Goal: Task Accomplishment & Management: Use online tool/utility

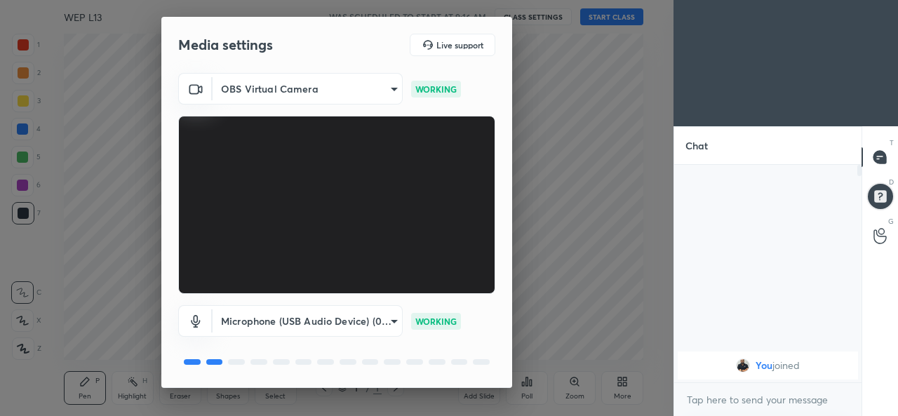
scroll to position [44, 0]
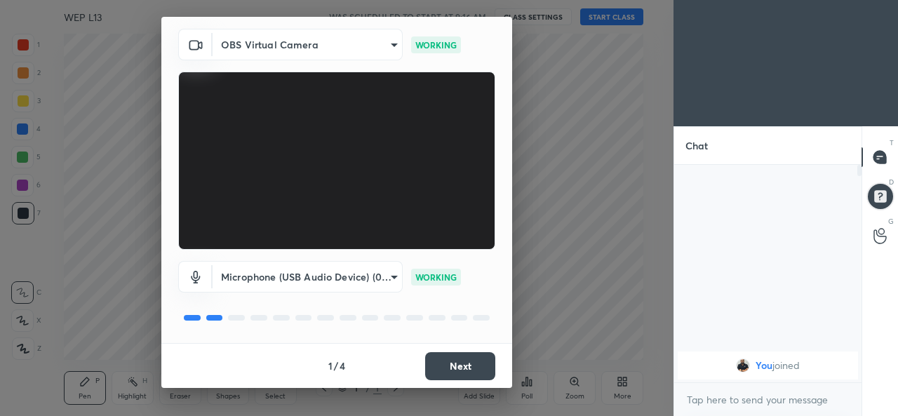
click at [440, 369] on button "Next" at bounding box center [460, 366] width 70 height 28
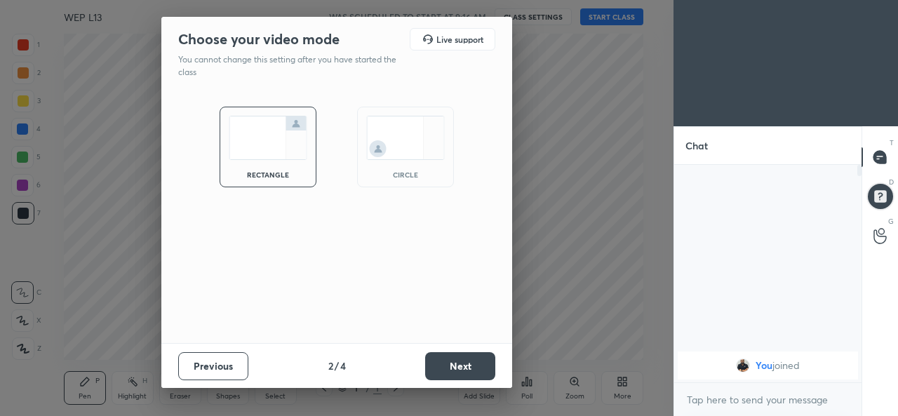
click at [440, 367] on button "Next" at bounding box center [460, 366] width 70 height 28
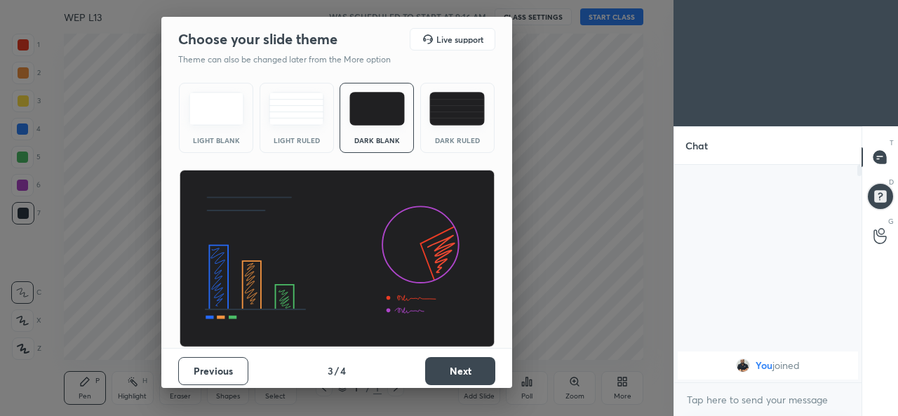
click at [436, 373] on button "Next" at bounding box center [460, 371] width 70 height 28
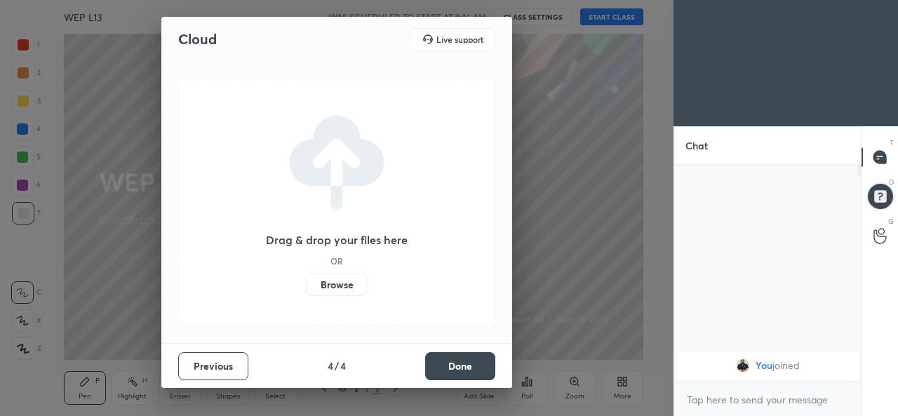
click at [345, 283] on label "Browse" at bounding box center [337, 285] width 62 height 22
click at [306, 283] on input "Browse" at bounding box center [306, 285] width 0 height 22
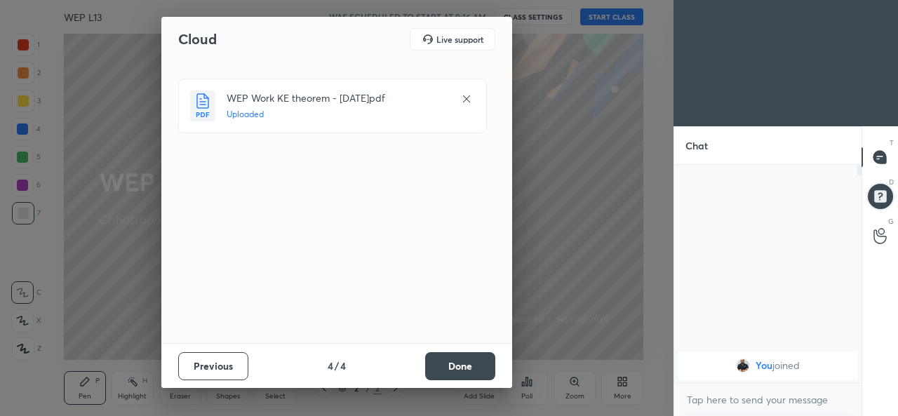
click at [441, 365] on button "Done" at bounding box center [460, 366] width 70 height 28
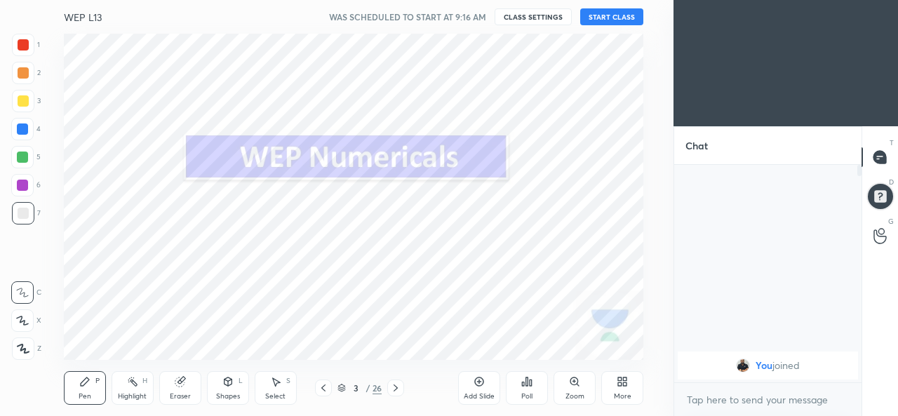
click at [610, 20] on button "START CLASS" at bounding box center [611, 16] width 63 height 17
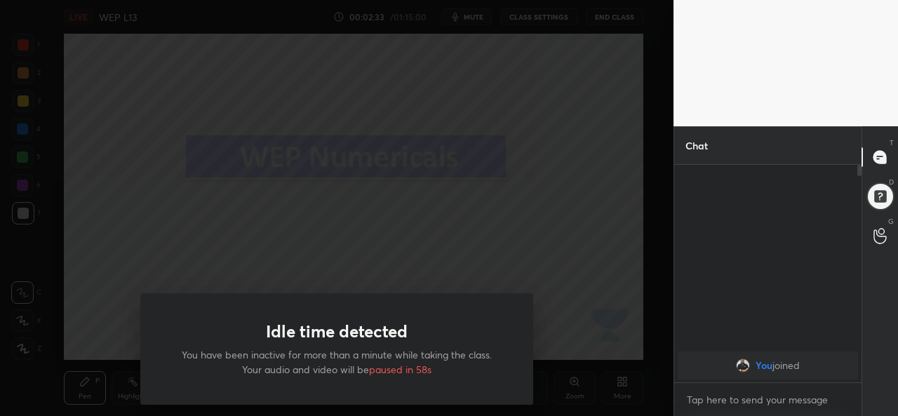
click at [99, 298] on div "Idle time detected You have been inactive for more than a minute while taking t…" at bounding box center [336, 208] width 673 height 416
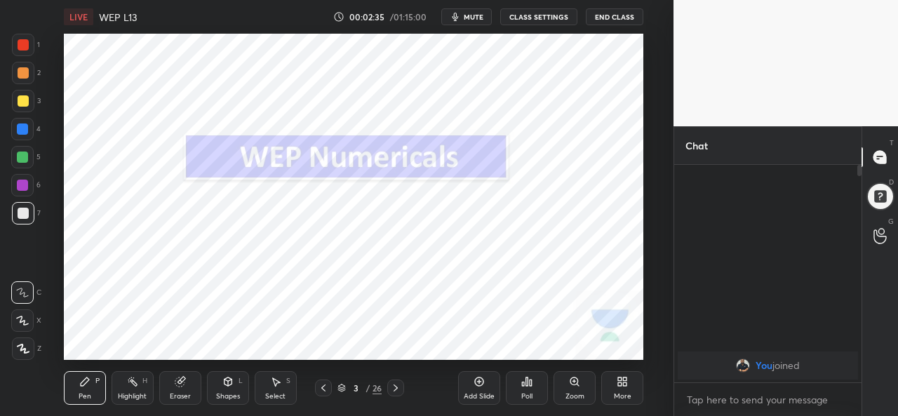
click at [396, 390] on icon at bounding box center [395, 387] width 11 height 11
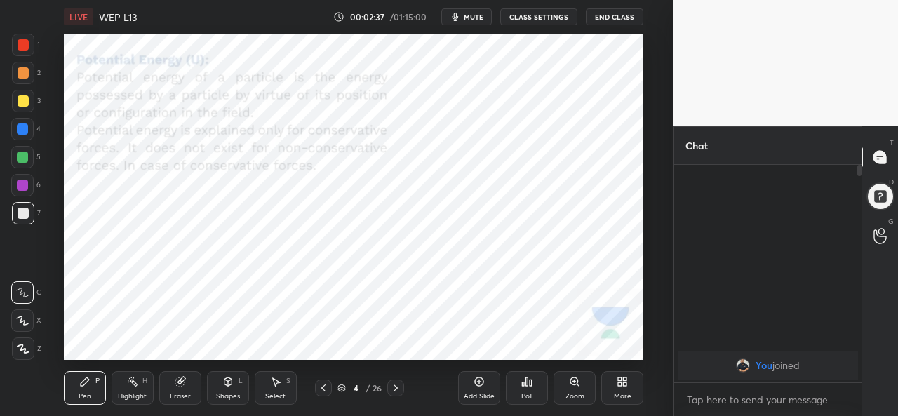
click at [397, 389] on icon at bounding box center [395, 387] width 11 height 11
click at [323, 388] on icon at bounding box center [323, 387] width 11 height 11
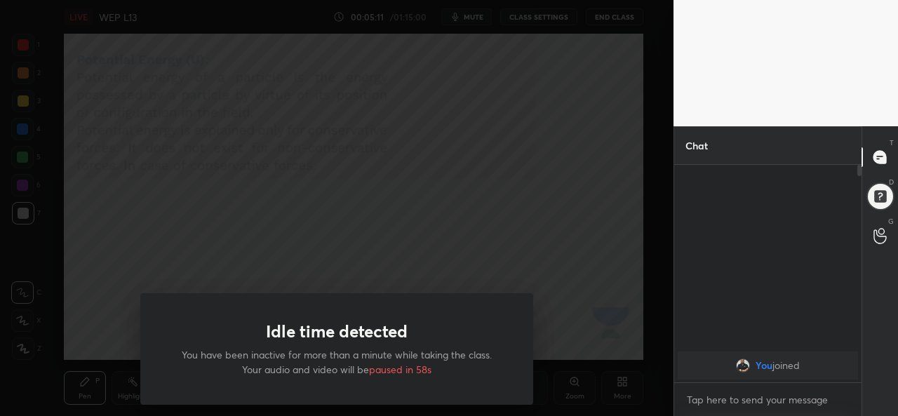
click at [135, 248] on div "Idle time detected You have been inactive for more than a minute while taking t…" at bounding box center [336, 208] width 673 height 416
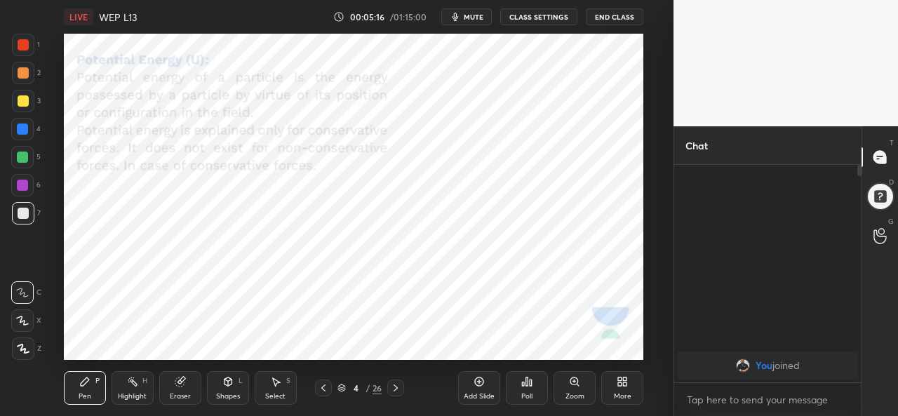
click at [396, 388] on icon at bounding box center [395, 387] width 11 height 11
click at [21, 135] on div at bounding box center [22, 129] width 22 height 22
click at [323, 388] on icon at bounding box center [323, 387] width 11 height 11
click at [474, 388] on div "Add Slide" at bounding box center [479, 388] width 42 height 34
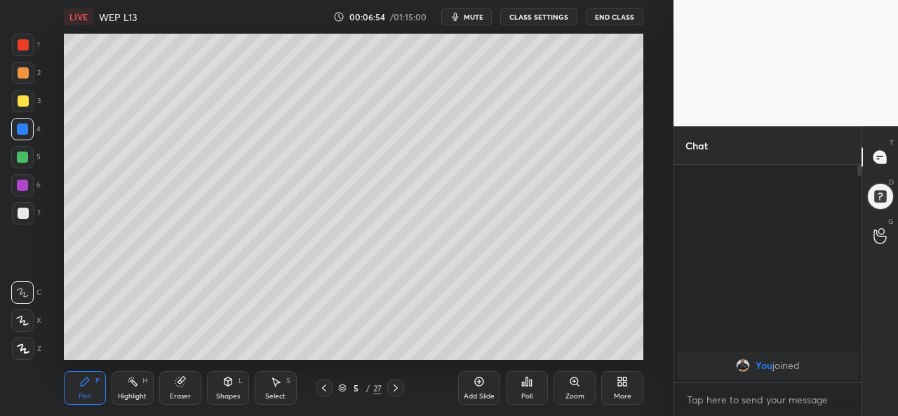
click at [184, 391] on div "Eraser" at bounding box center [180, 388] width 42 height 34
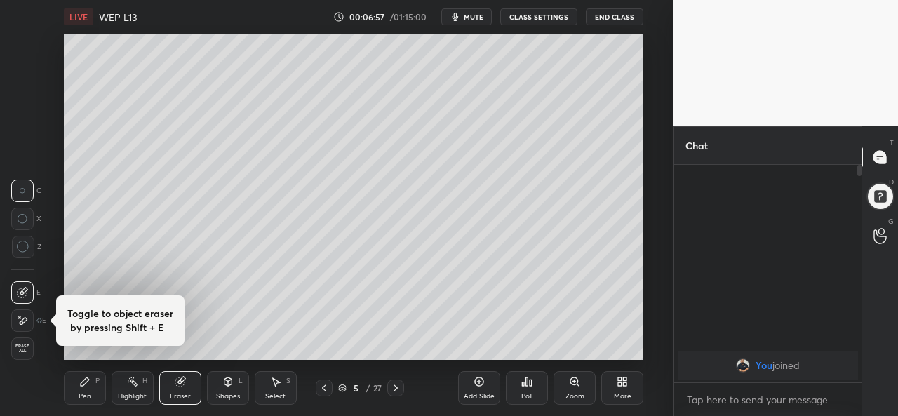
click at [92, 388] on div "Pen P" at bounding box center [85, 388] width 42 height 34
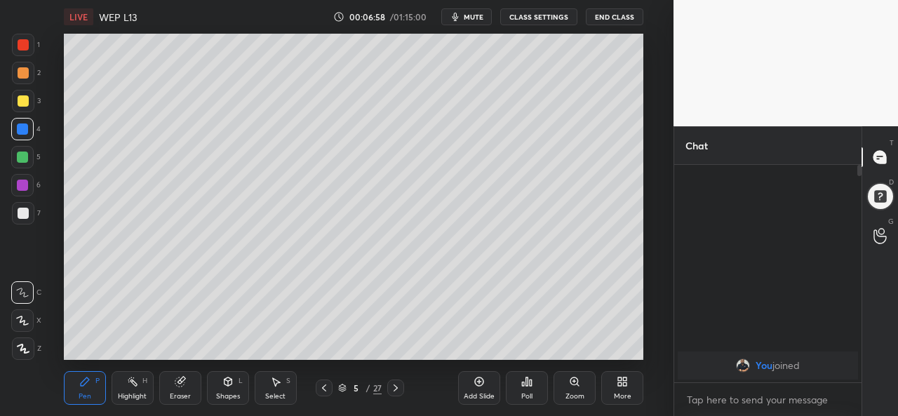
click at [24, 103] on div at bounding box center [23, 100] width 11 height 11
click at [21, 78] on div at bounding box center [23, 72] width 11 height 11
click at [180, 393] on div "Eraser" at bounding box center [180, 396] width 21 height 7
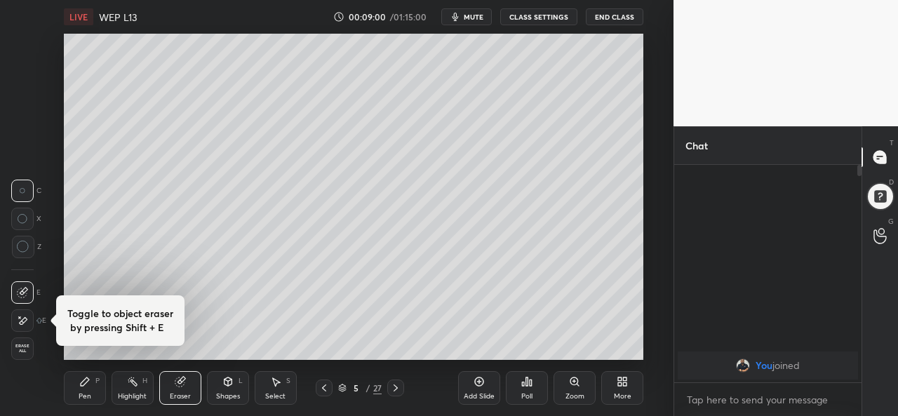
click at [88, 389] on div "Pen P" at bounding box center [85, 388] width 42 height 34
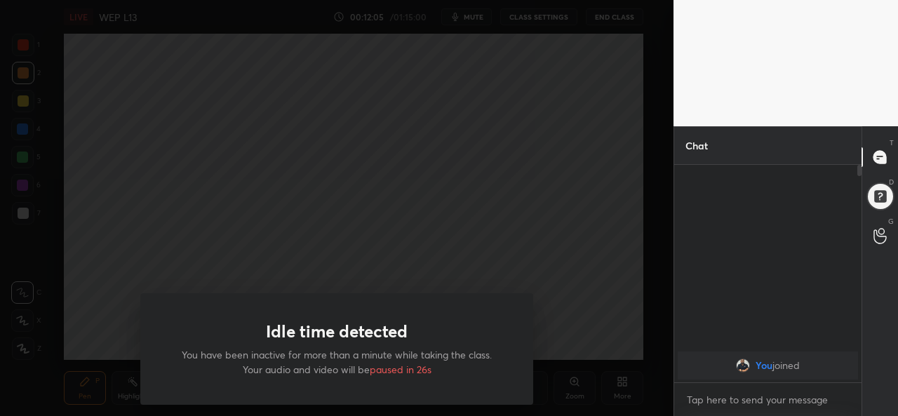
click at [99, 300] on div "Idle time detected You have been inactive for more than a minute while taking t…" at bounding box center [336, 208] width 673 height 416
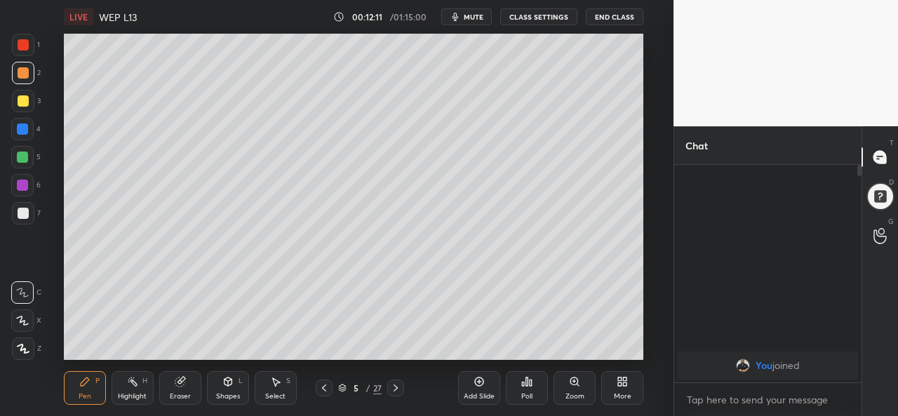
click at [478, 391] on div "Add Slide" at bounding box center [479, 388] width 42 height 34
click at [396, 388] on icon at bounding box center [395, 387] width 11 height 11
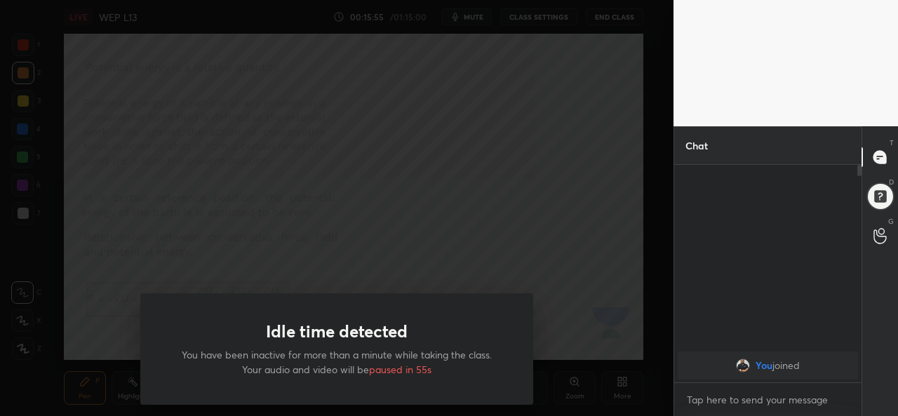
click at [119, 245] on div "Idle time detected You have been inactive for more than a minute while taking t…" at bounding box center [336, 208] width 673 height 416
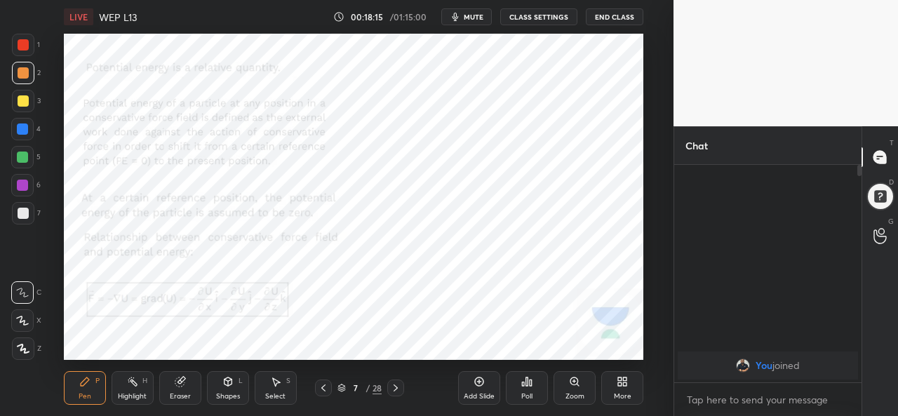
click at [394, 389] on icon at bounding box center [395, 387] width 11 height 11
click at [396, 388] on icon at bounding box center [395, 387] width 11 height 11
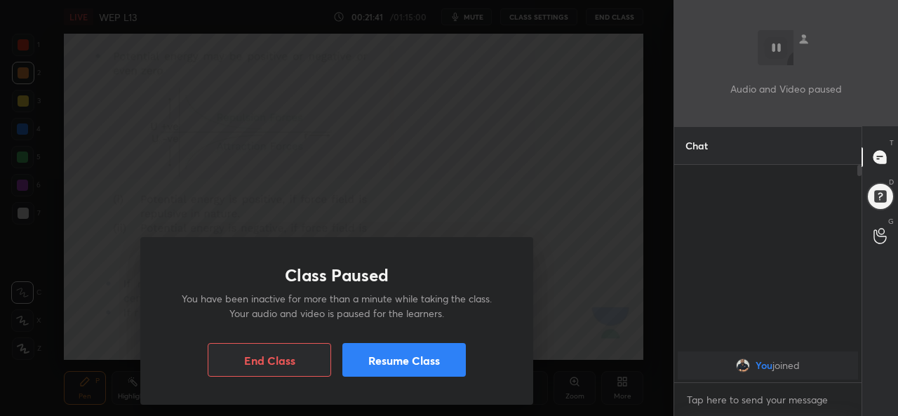
click at [369, 360] on button "Resume Class" at bounding box center [403, 360] width 123 height 34
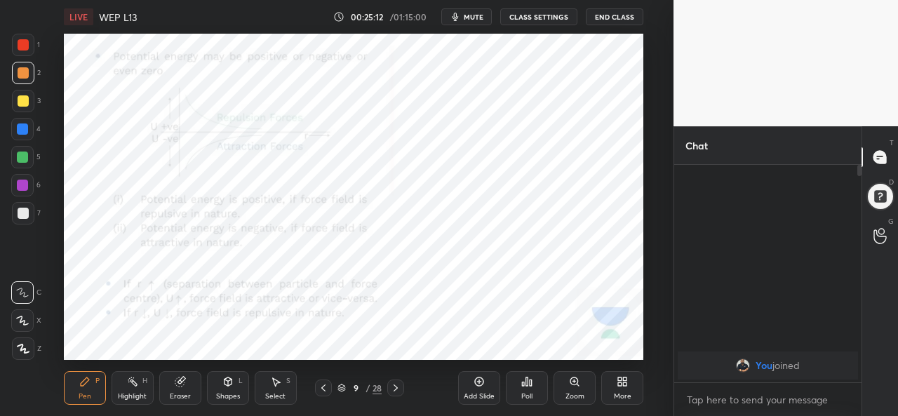
click at [396, 390] on icon at bounding box center [395, 387] width 11 height 11
click at [397, 391] on icon at bounding box center [395, 387] width 11 height 11
click at [395, 391] on icon at bounding box center [395, 387] width 11 height 11
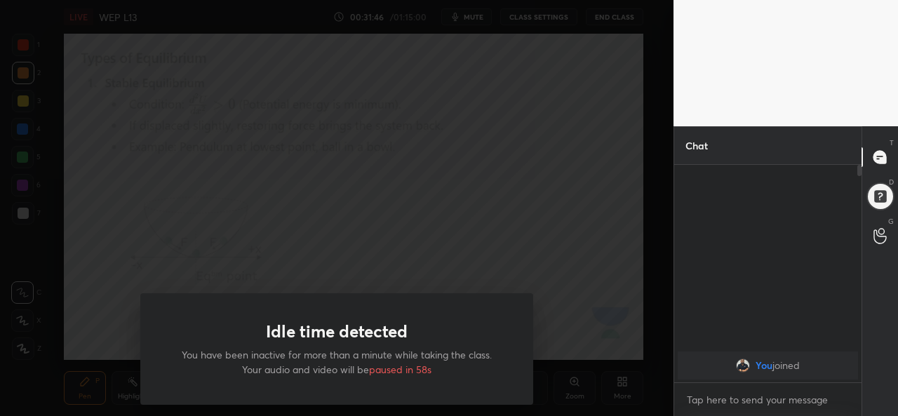
click at [96, 331] on div "Idle time detected You have been inactive for more than a minute while taking t…" at bounding box center [336, 208] width 673 height 416
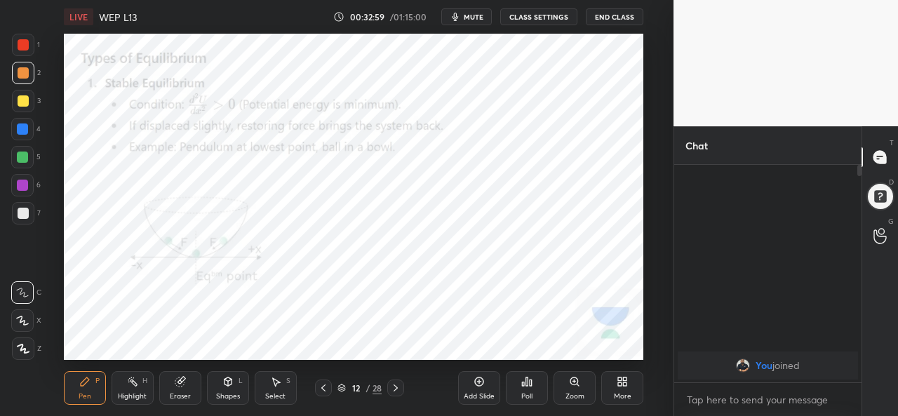
click at [397, 391] on icon at bounding box center [395, 387] width 11 height 11
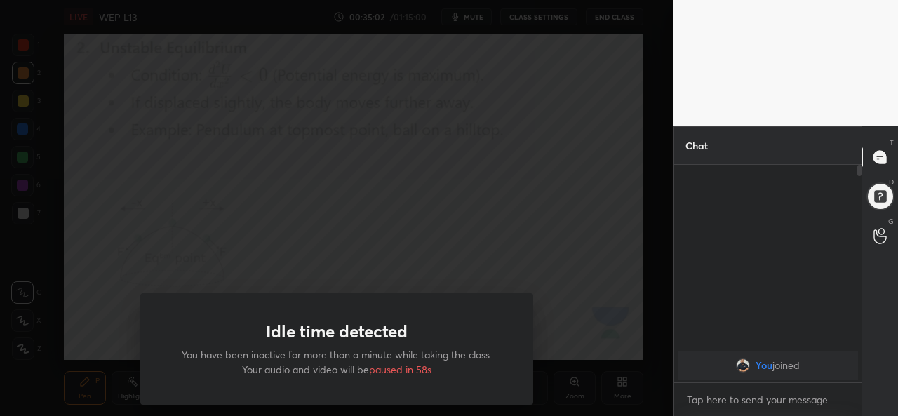
click at [103, 318] on div "Idle time detected You have been inactive for more than a minute while taking t…" at bounding box center [336, 208] width 673 height 416
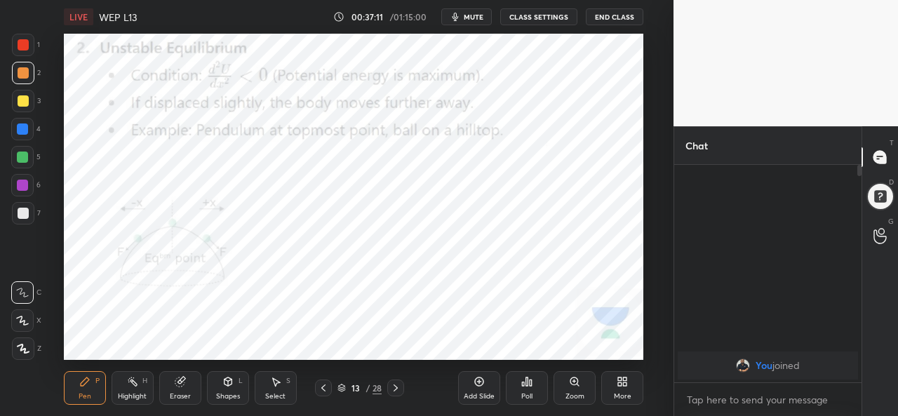
click at [397, 385] on icon at bounding box center [395, 387] width 11 height 11
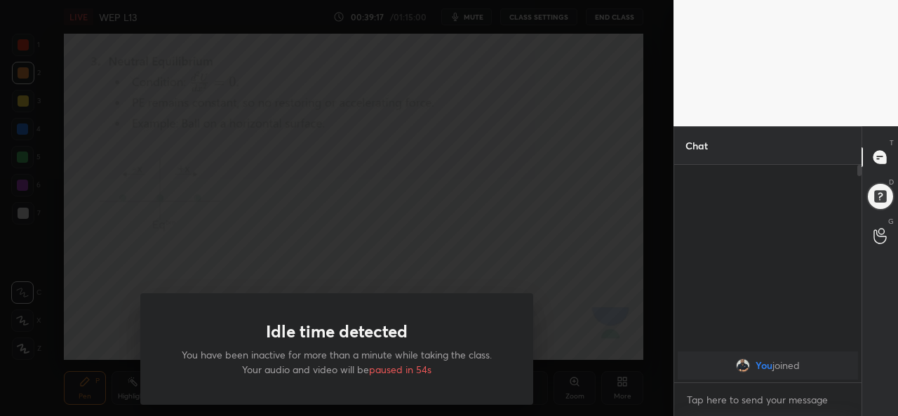
click at [103, 291] on div "Idle time detected You have been inactive for more than a minute while taking t…" at bounding box center [336, 208] width 673 height 416
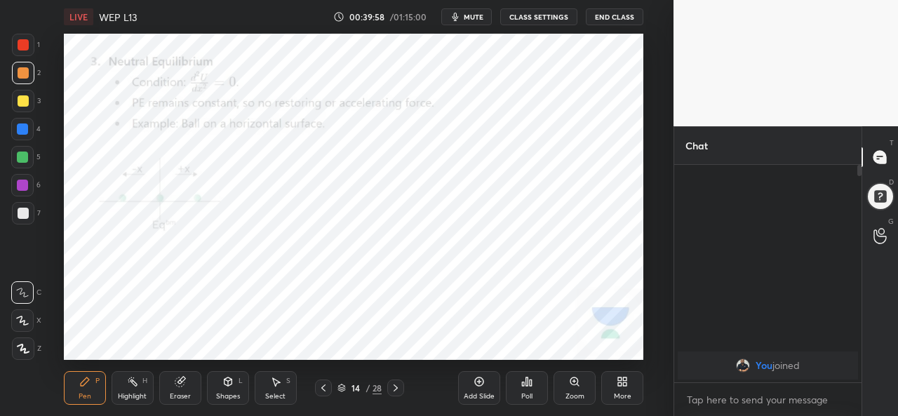
click at [396, 388] on icon at bounding box center [395, 387] width 11 height 11
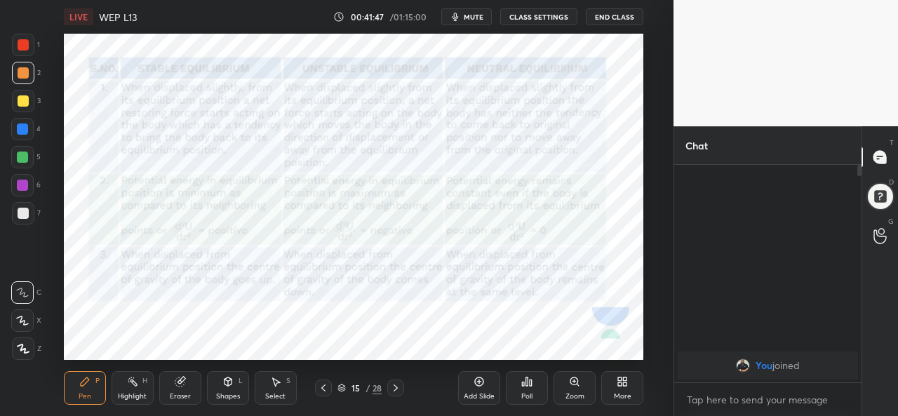
click at [396, 388] on icon at bounding box center [395, 387] width 11 height 11
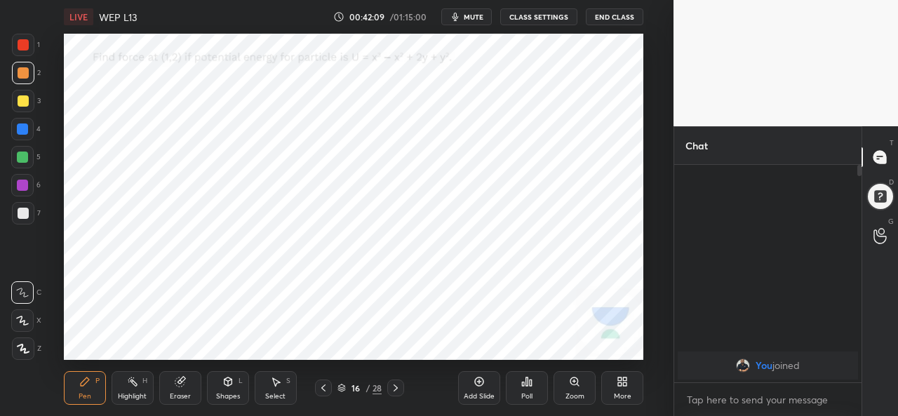
click at [21, 135] on div at bounding box center [22, 129] width 22 height 22
click at [177, 393] on div "Eraser" at bounding box center [180, 396] width 21 height 7
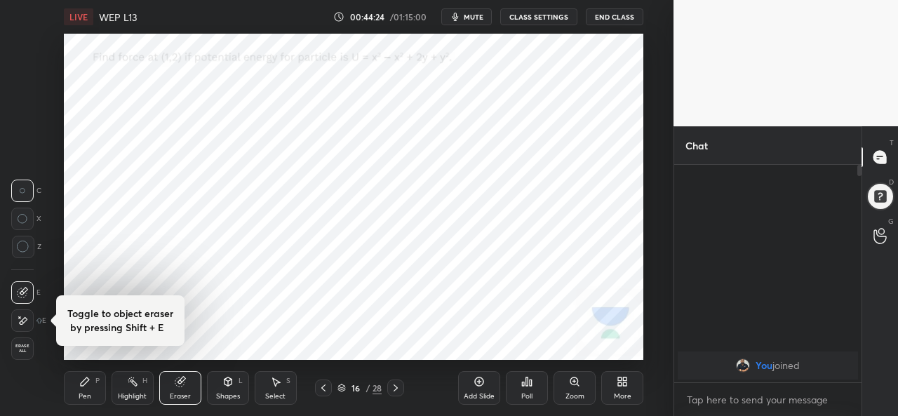
click at [93, 390] on div "Pen P" at bounding box center [85, 388] width 42 height 34
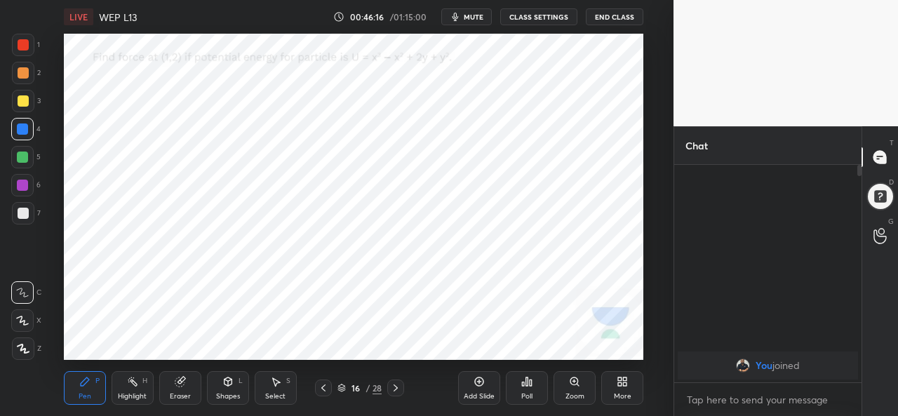
click at [476, 385] on icon at bounding box center [479, 381] width 9 height 9
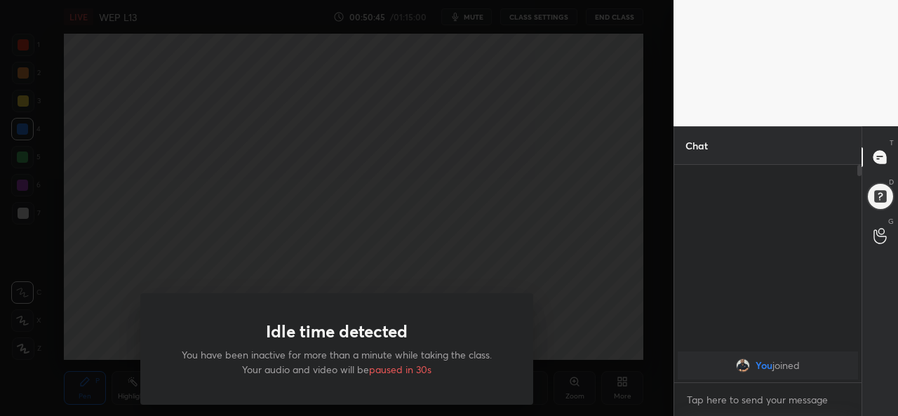
click at [77, 278] on div "Idle time detected You have been inactive for more than a minute while taking t…" at bounding box center [336, 208] width 673 height 416
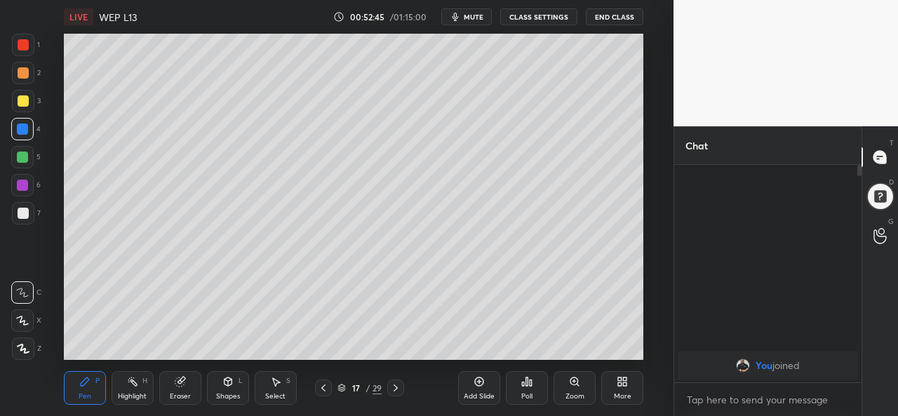
click at [396, 389] on icon at bounding box center [395, 387] width 4 height 7
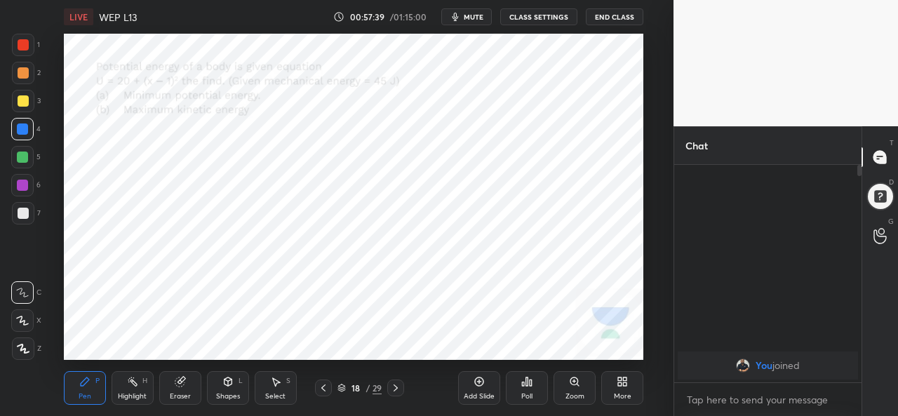
click at [184, 393] on div "Eraser" at bounding box center [180, 396] width 21 height 7
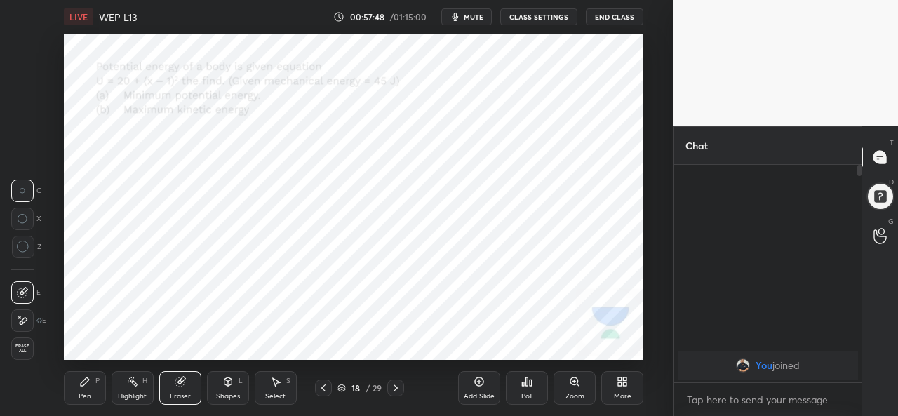
click at [86, 391] on div "Pen P" at bounding box center [85, 388] width 42 height 34
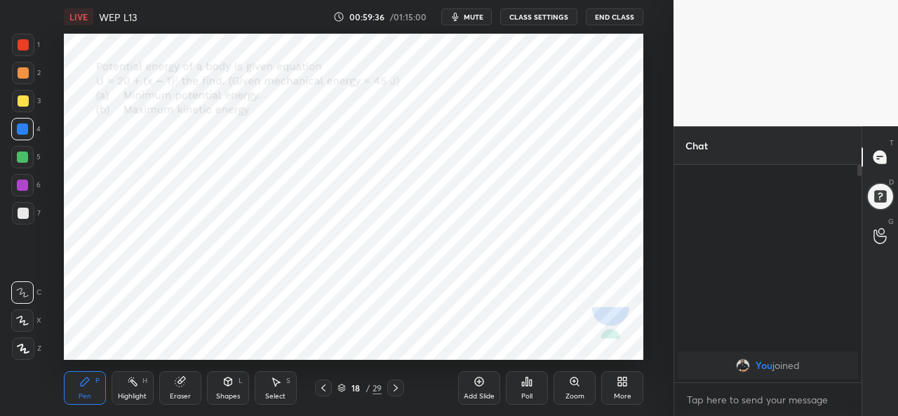
click at [396, 388] on icon at bounding box center [395, 387] width 11 height 11
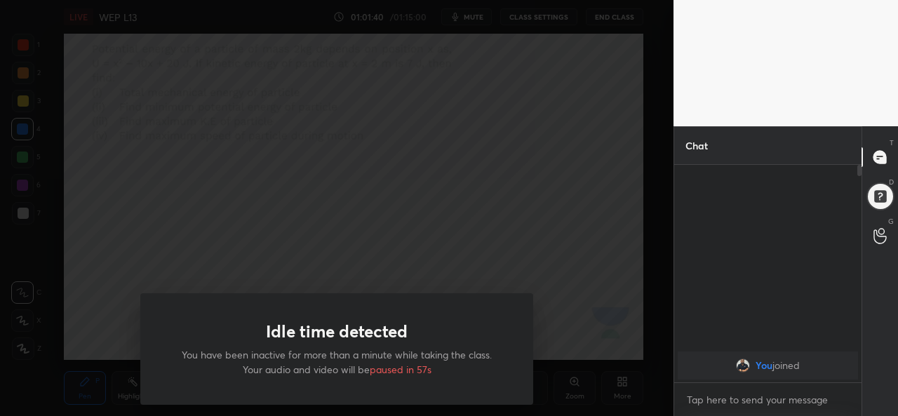
click at [93, 297] on div "Idle time detected You have been inactive for more than a minute while taking t…" at bounding box center [336, 208] width 673 height 416
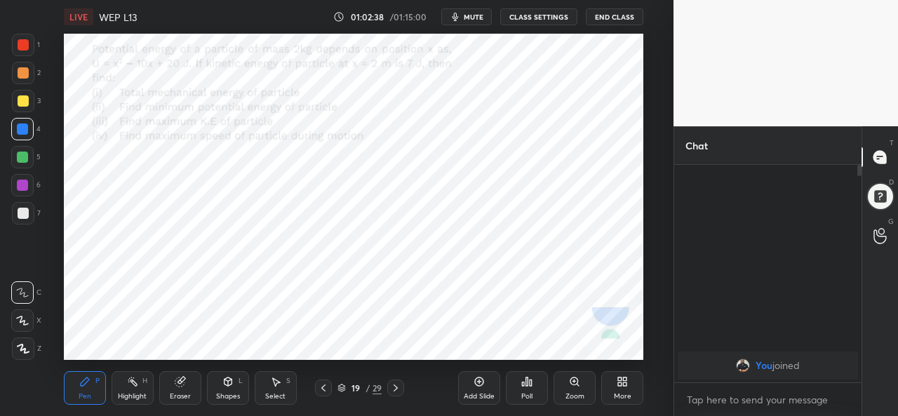
click at [396, 389] on icon at bounding box center [395, 387] width 11 height 11
click at [323, 388] on icon at bounding box center [323, 387] width 11 height 11
click at [402, 388] on div at bounding box center [395, 387] width 17 height 17
click at [396, 388] on icon at bounding box center [395, 387] width 11 height 11
click at [316, 395] on div at bounding box center [323, 387] width 17 height 17
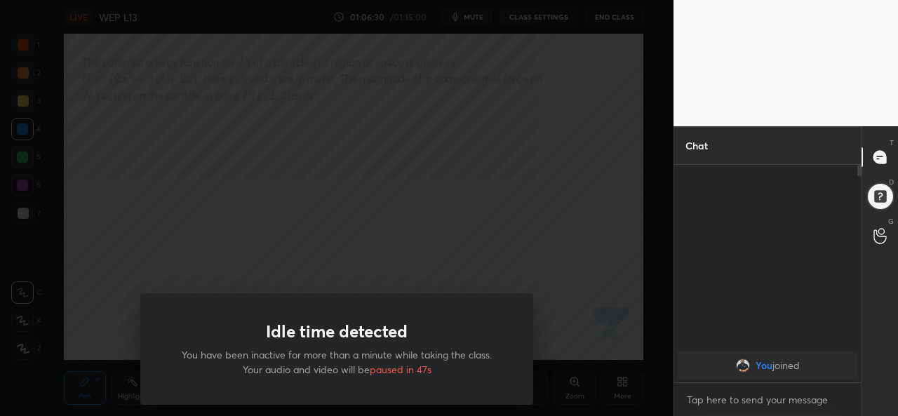
click at [110, 313] on div "Idle time detected You have been inactive for more than a minute while taking t…" at bounding box center [336, 208] width 673 height 416
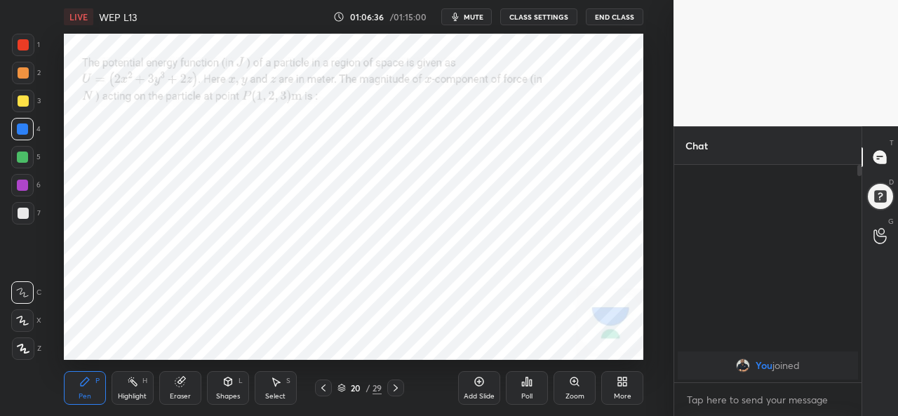
click at [604, 18] on button "End Class" at bounding box center [615, 16] width 58 height 17
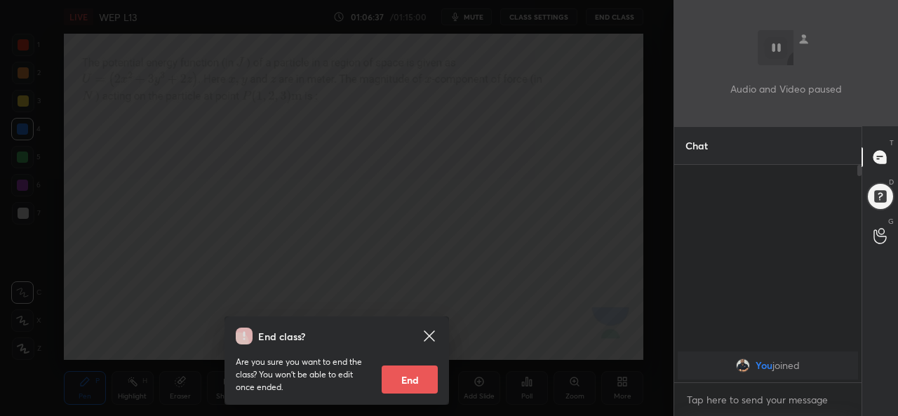
click at [406, 391] on button "End" at bounding box center [410, 379] width 56 height 28
type textarea "x"
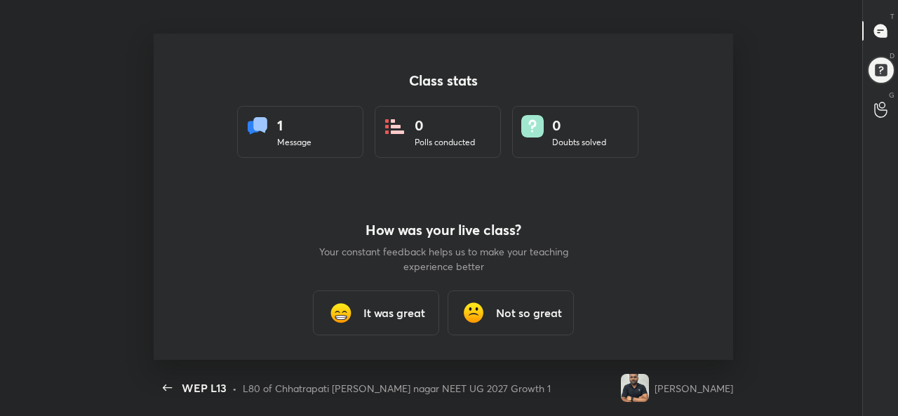
scroll to position [326, 886]
click at [371, 313] on h3 "It was great" at bounding box center [394, 312] width 62 height 17
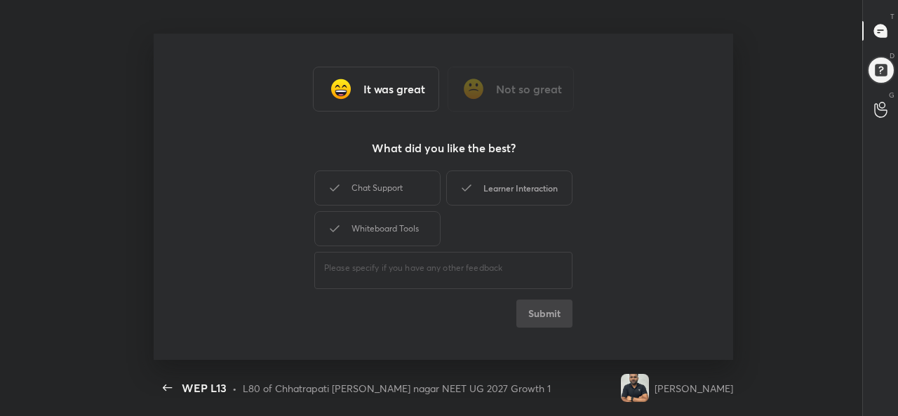
click at [472, 190] on icon at bounding box center [466, 188] width 17 height 17
click at [529, 313] on button "Submit" at bounding box center [544, 313] width 56 height 28
